Goal: Find specific page/section: Find specific page/section

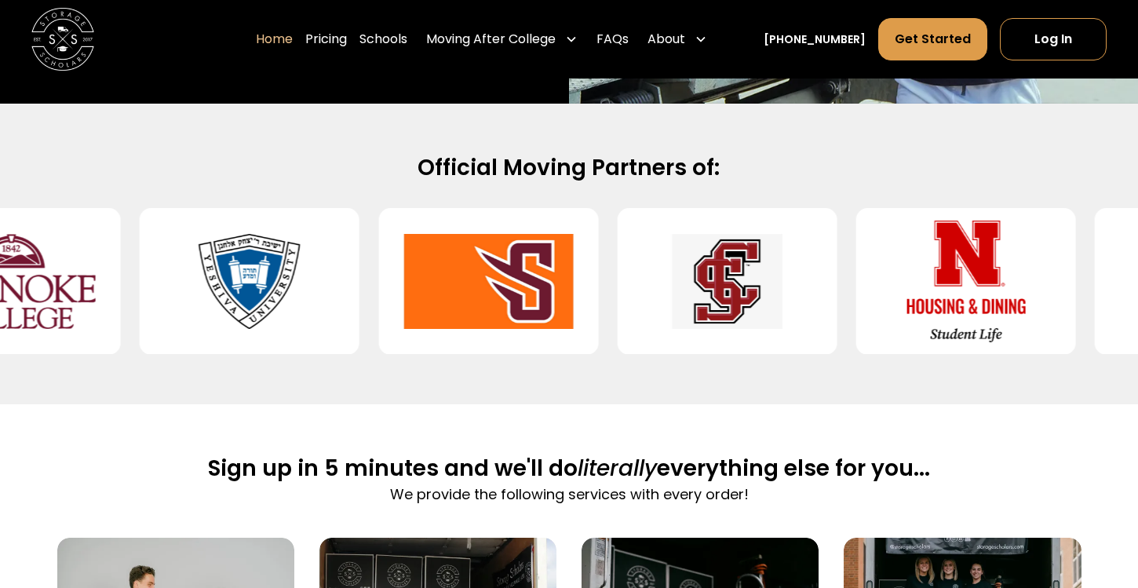
scroll to position [653, 0]
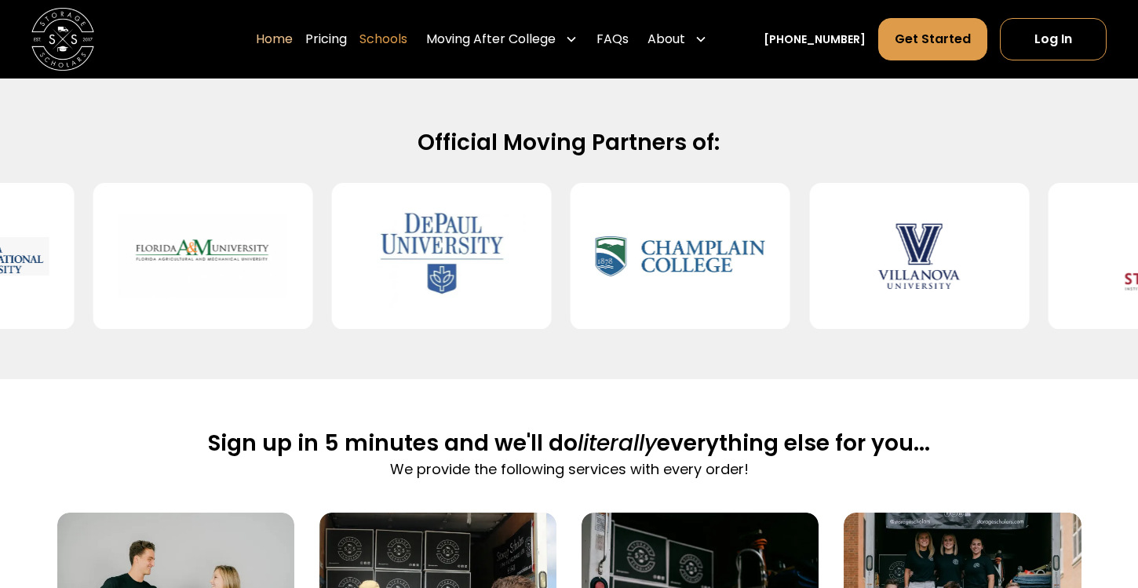
click at [407, 40] on link "Schools" at bounding box center [383, 39] width 48 height 44
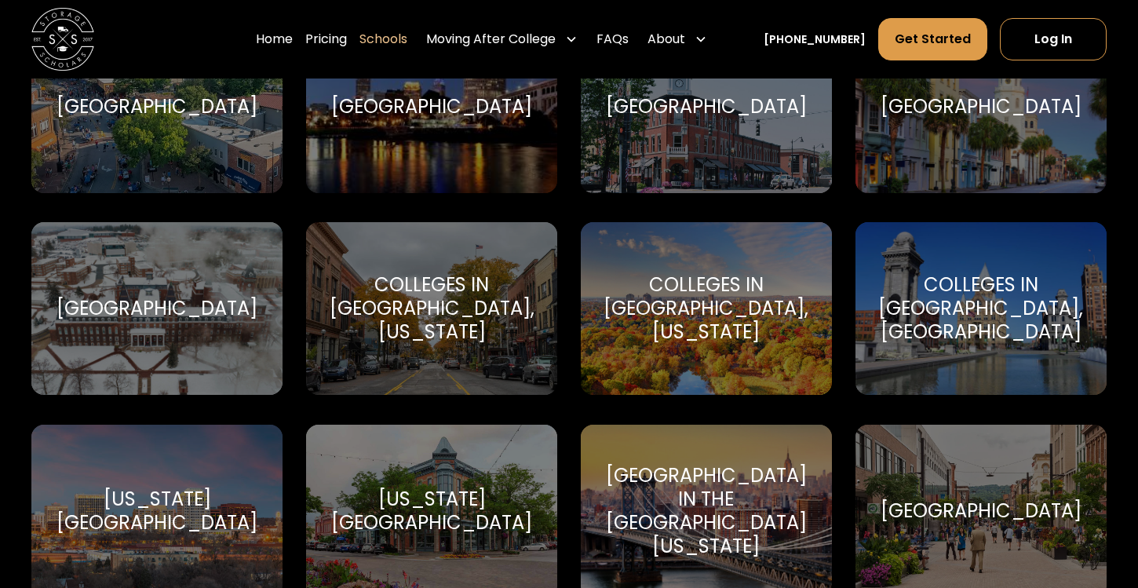
scroll to position [1790, 0]
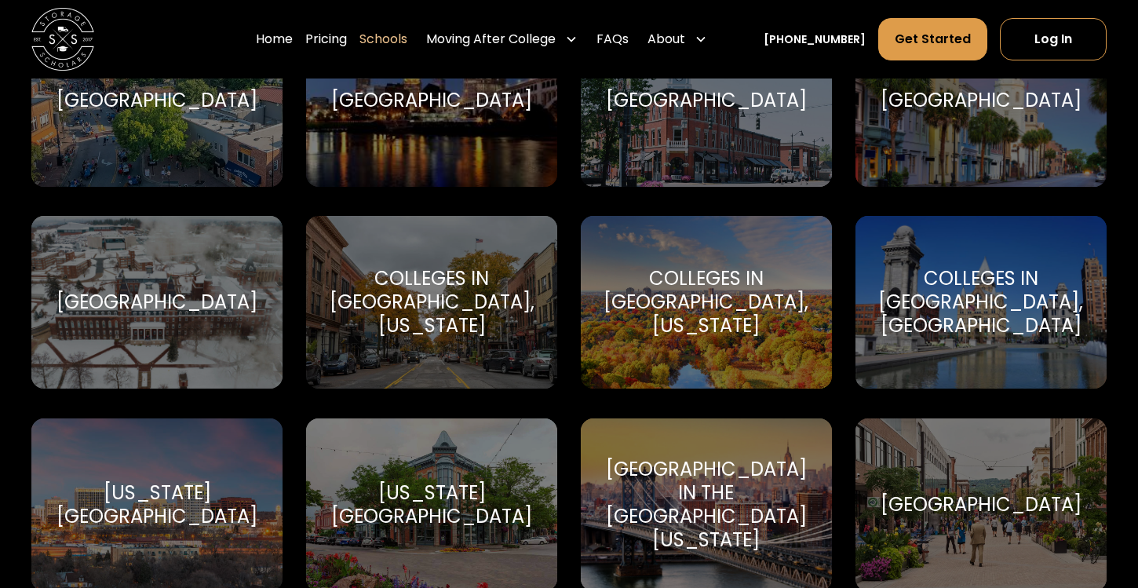
click at [654, 313] on div "Colleges in [GEOGRAPHIC_DATA], [US_STATE]" at bounding box center [705, 302] width 213 height 71
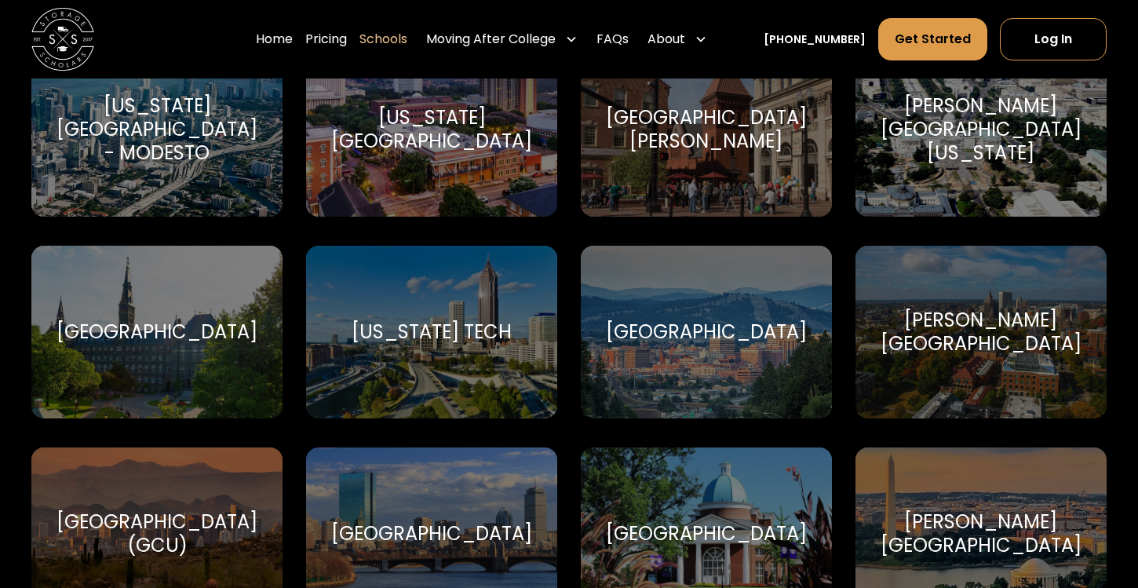
scroll to position [3200, 0]
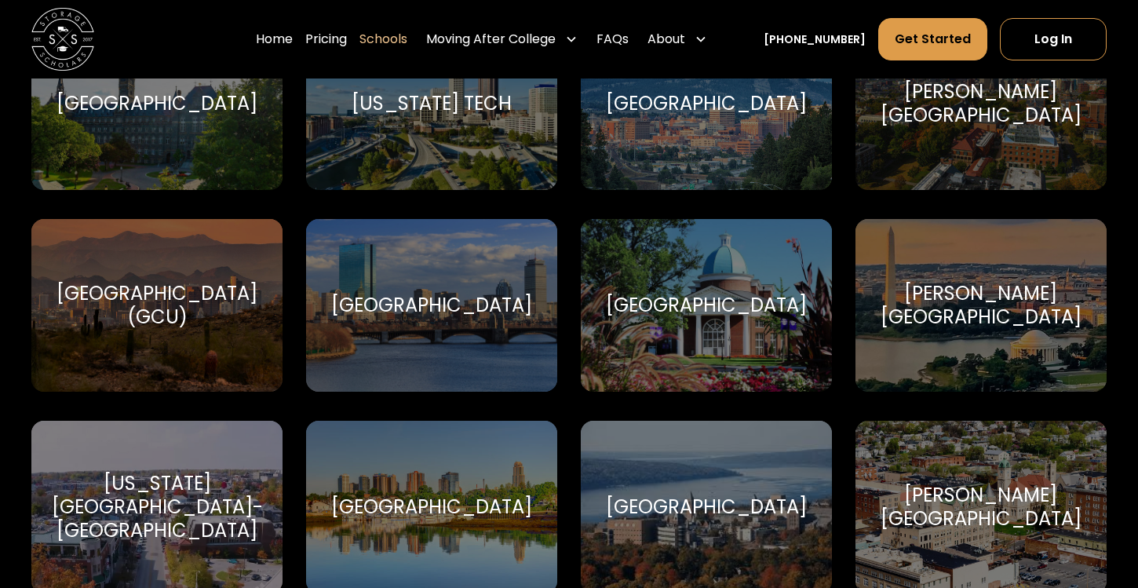
click at [391, 341] on div "Harvard University Harvard University" at bounding box center [431, 305] width 251 height 173
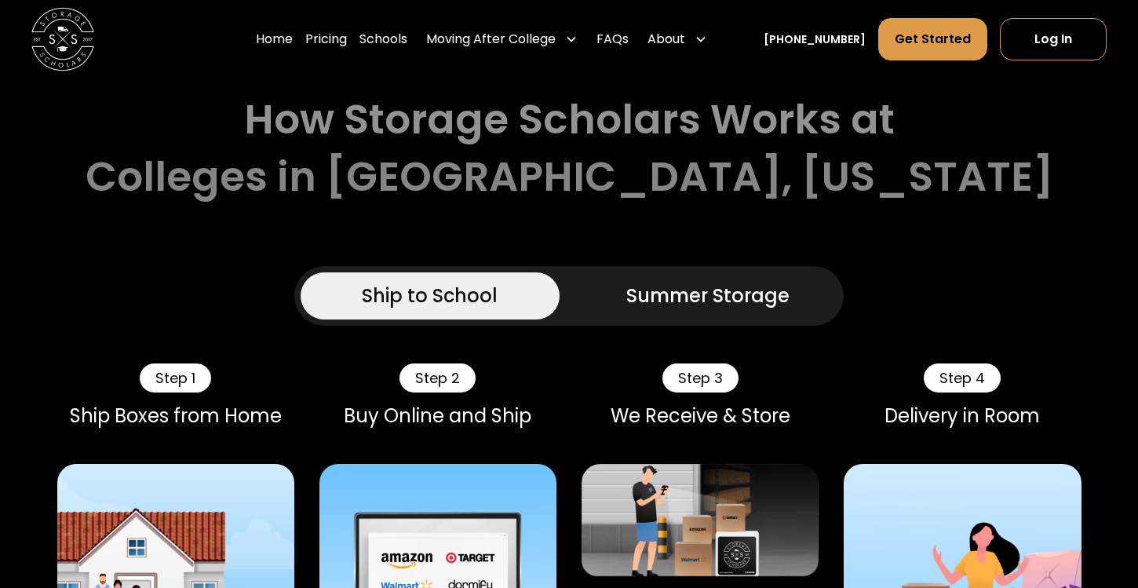
scroll to position [1060, 0]
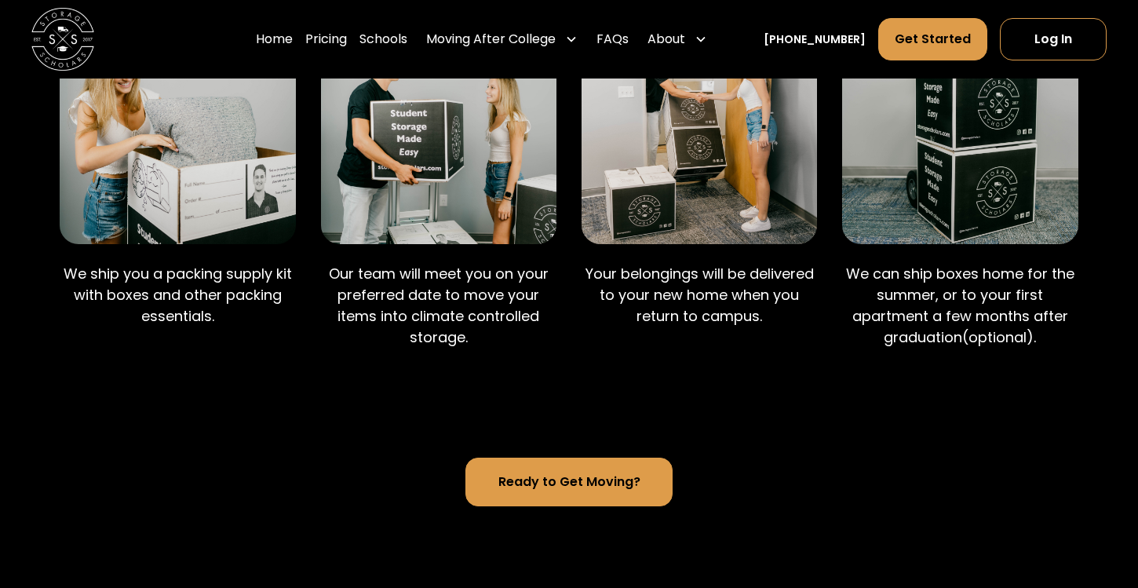
scroll to position [982, 0]
